Goal: Task Accomplishment & Management: Complete application form

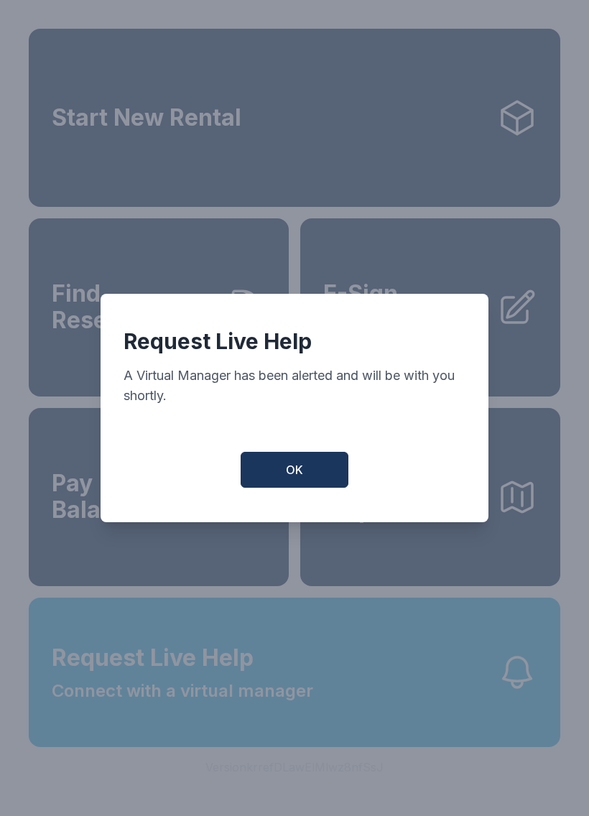
click at [271, 480] on button "OK" at bounding box center [295, 470] width 108 height 36
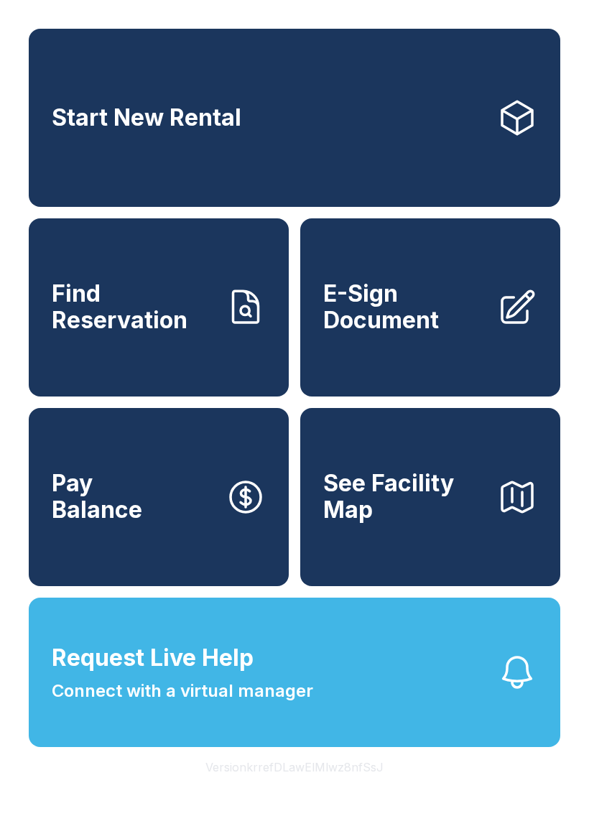
click at [404, 318] on span "E-Sign Document" at bounding box center [404, 307] width 162 height 52
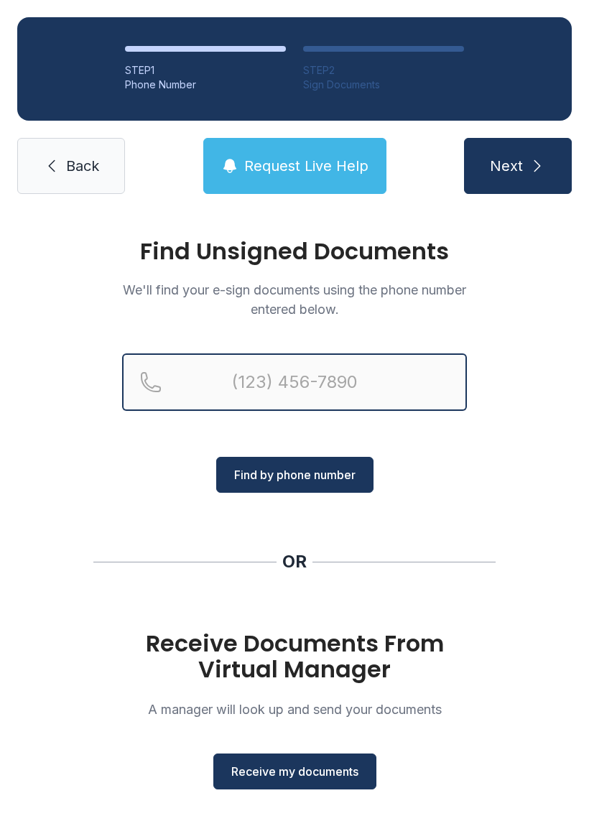
click at [246, 379] on input "Reservation phone number" at bounding box center [294, 381] width 345 height 57
type input "[PHONE_NUMBER]"
click at [517, 166] on button "Next" at bounding box center [518, 166] width 108 height 56
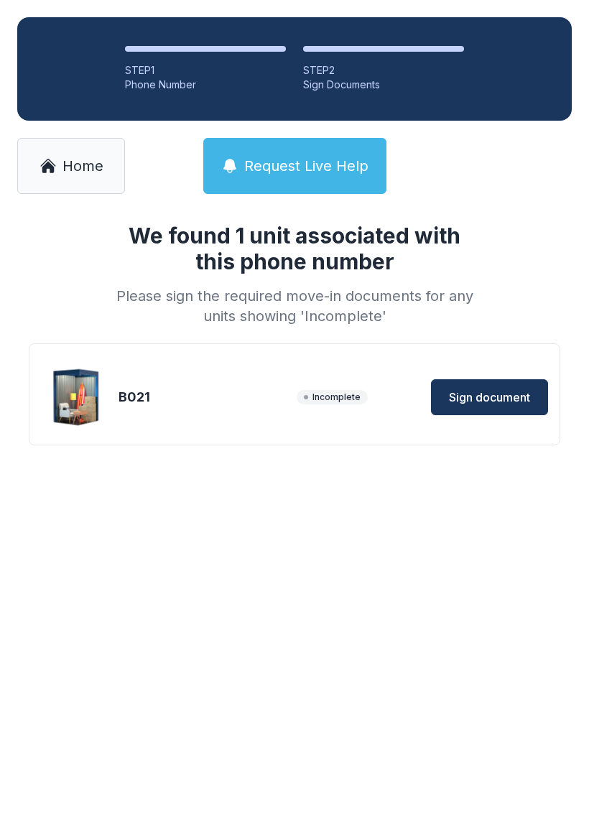
click at [480, 392] on span "Sign document" at bounding box center [489, 396] width 81 height 17
click at [90, 180] on link "Home" at bounding box center [71, 166] width 108 height 56
